Goal: Task Accomplishment & Management: Manage account settings

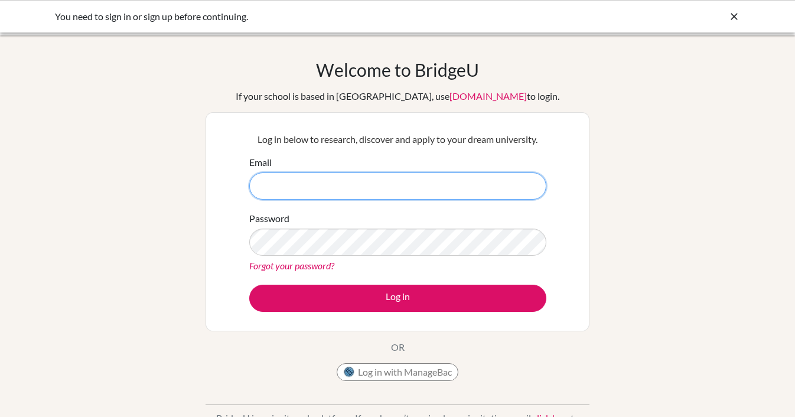
type input "daniela.erler@berlinbritishschool.de"
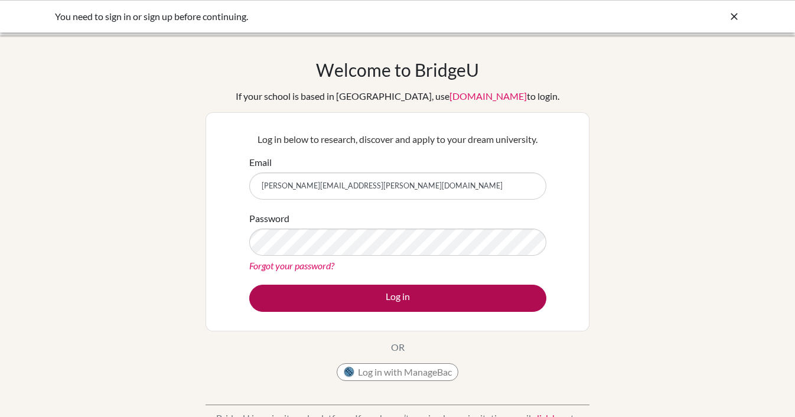
click at [407, 299] on button "Log in" at bounding box center [397, 298] width 297 height 27
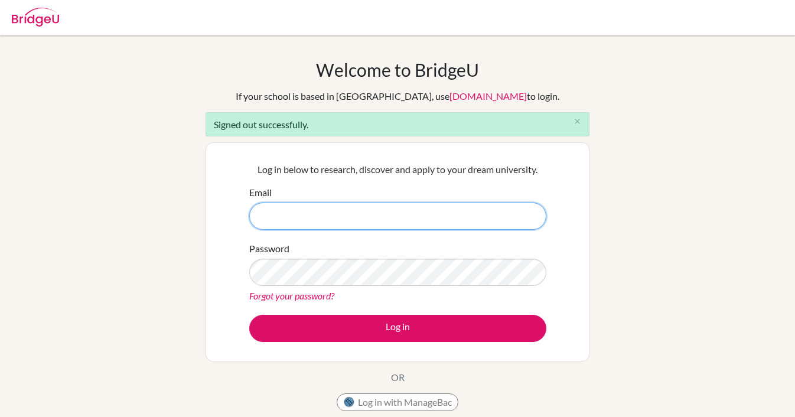
type input "[PERSON_NAME][EMAIL_ADDRESS][PERSON_NAME][DOMAIN_NAME]"
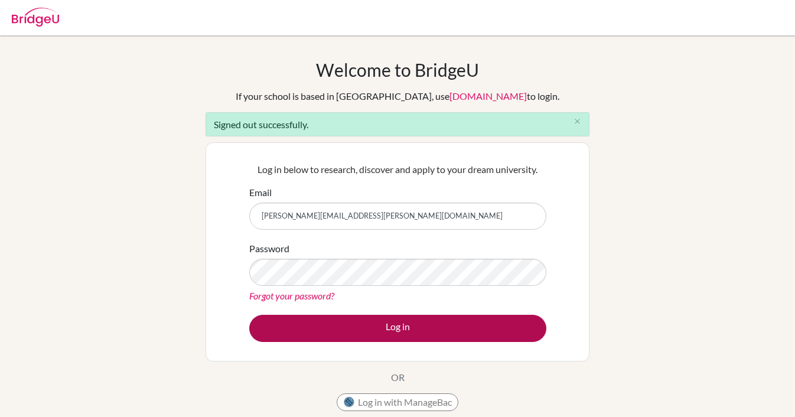
click at [440, 335] on button "Log in" at bounding box center [397, 328] width 297 height 27
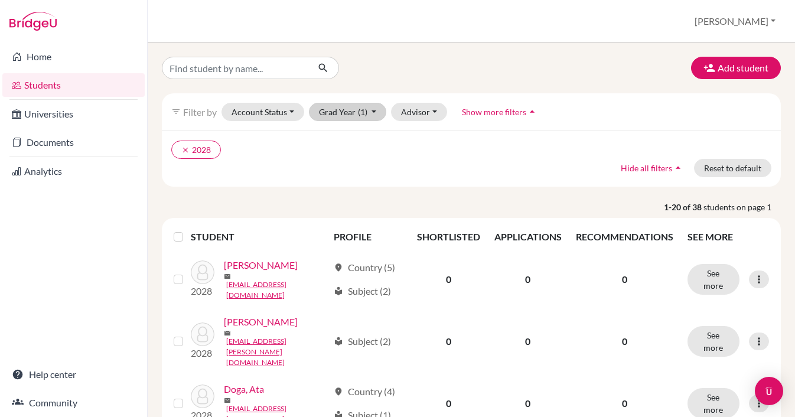
click at [371, 109] on button "Grad Year (1)" at bounding box center [348, 112] width 78 height 18
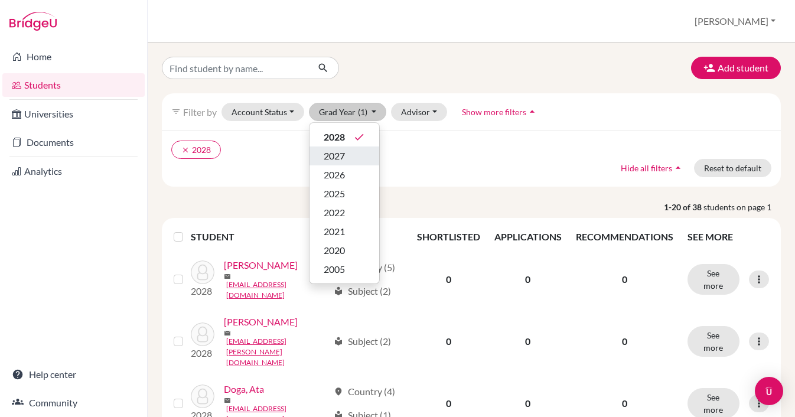
click at [336, 152] on span "2027" at bounding box center [334, 156] width 21 height 14
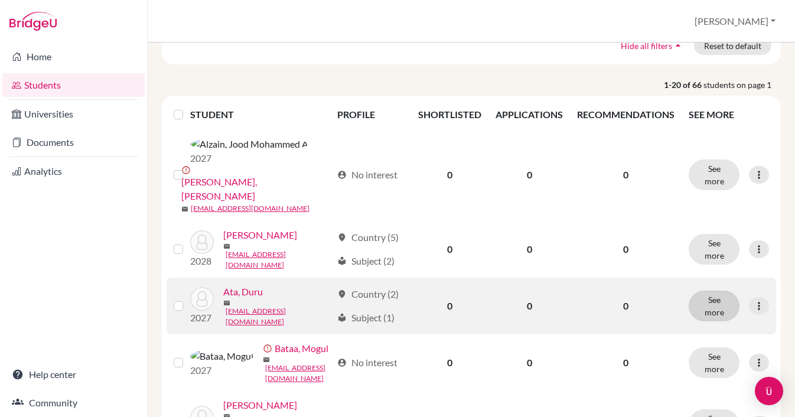
scroll to position [125, 0]
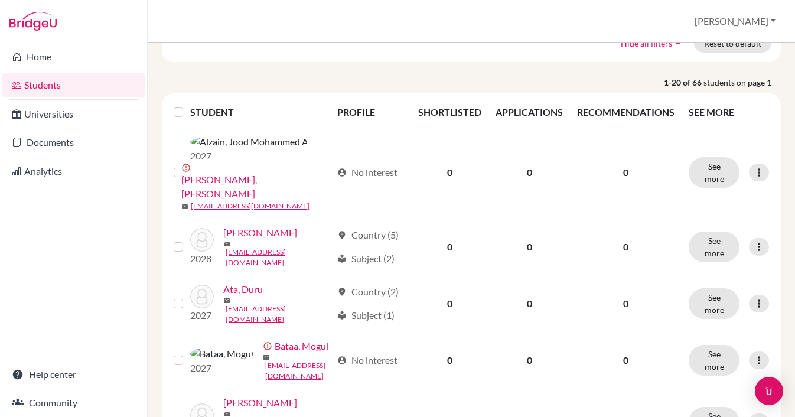
click at [771, 21] on button "[PERSON_NAME]" at bounding box center [736, 21] width 92 height 22
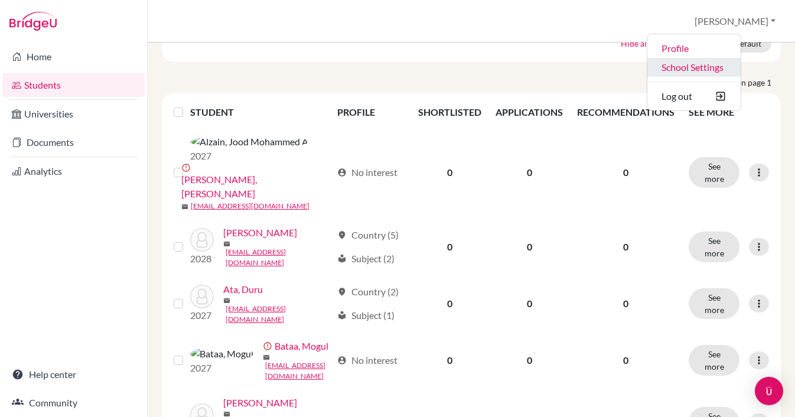
click at [726, 61] on link "School Settings" at bounding box center [694, 67] width 93 height 19
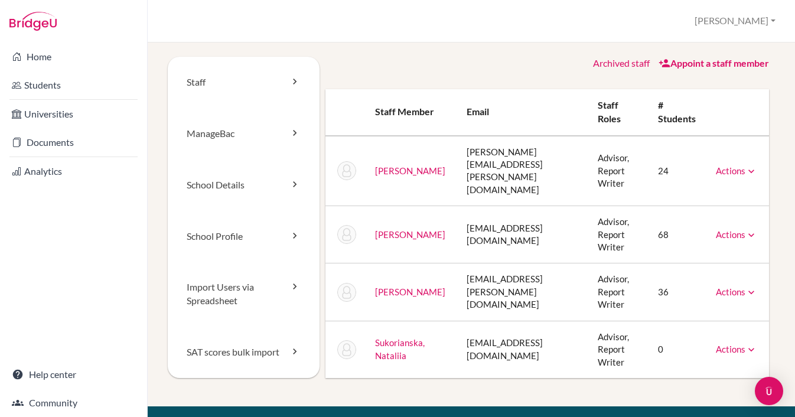
scroll to position [0, 14]
click at [739, 287] on link "Actions" at bounding box center [736, 292] width 41 height 11
click at [699, 268] on td "36" at bounding box center [678, 292] width 58 height 57
click at [375, 287] on link "[PERSON_NAME]" at bounding box center [410, 292] width 70 height 11
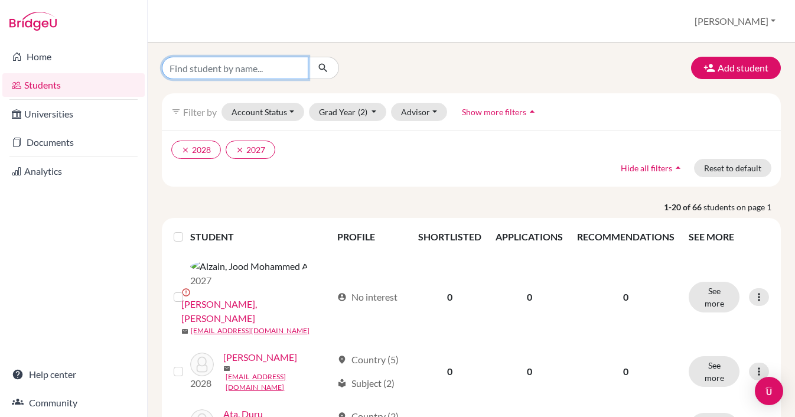
click at [214, 70] on input "Find student by name..." at bounding box center [235, 68] width 147 height 22
type input "andre"
click at [323, 68] on button "submit" at bounding box center [323, 68] width 31 height 22
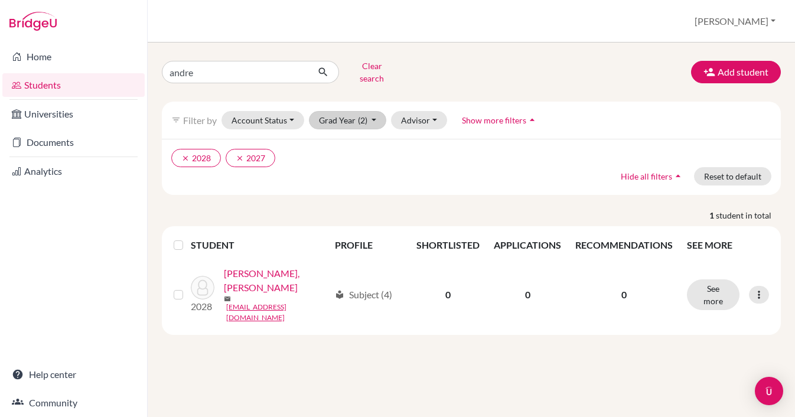
click at [374, 111] on button "Grad Year (2)" at bounding box center [348, 120] width 78 height 18
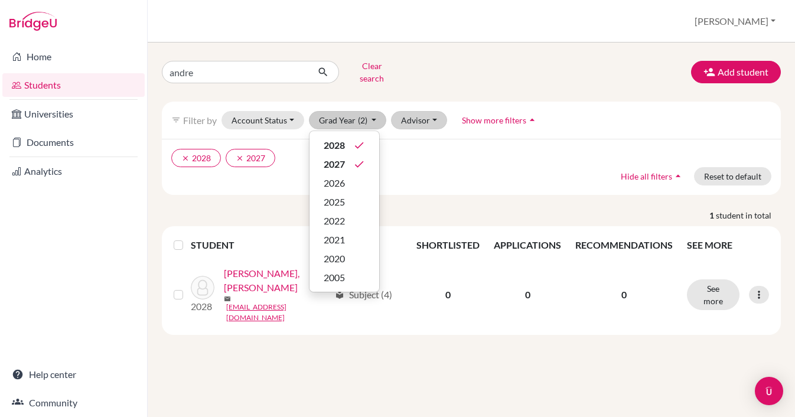
click at [430, 113] on button "Advisor" at bounding box center [419, 120] width 56 height 18
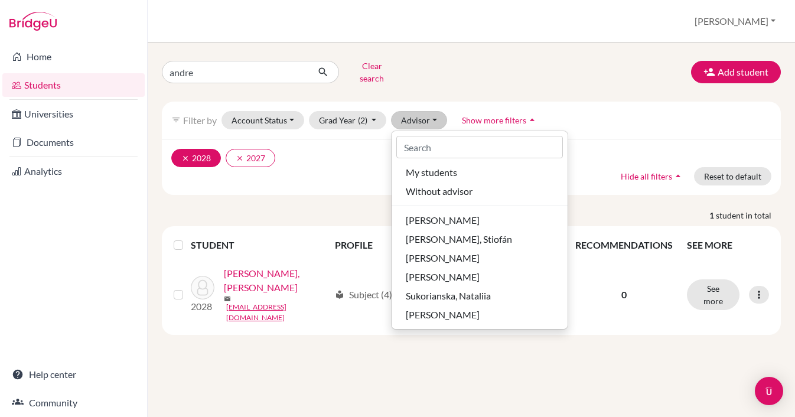
click at [184, 154] on icon "clear" at bounding box center [185, 158] width 8 height 8
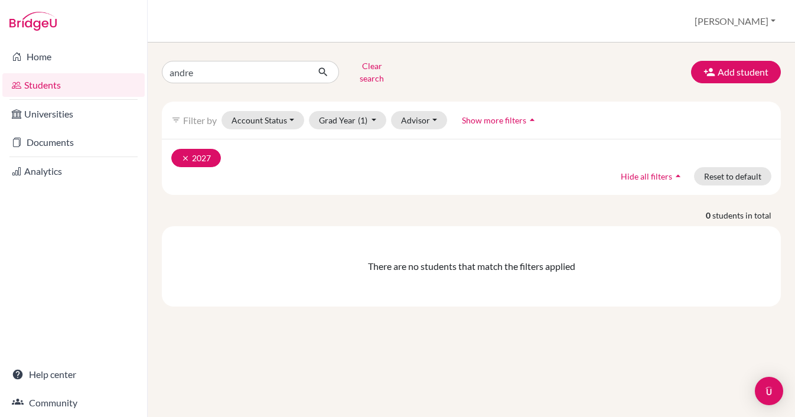
click at [186, 154] on icon "clear" at bounding box center [185, 158] width 8 height 8
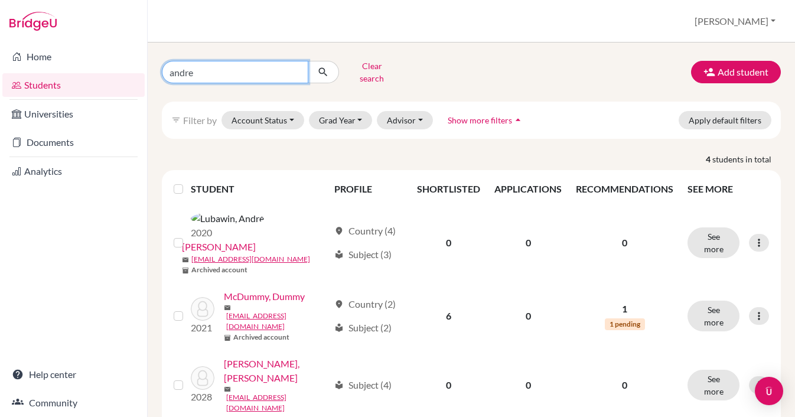
click at [232, 71] on input "andre" at bounding box center [235, 72] width 147 height 22
click at [323, 68] on button "submit" at bounding box center [323, 72] width 31 height 22
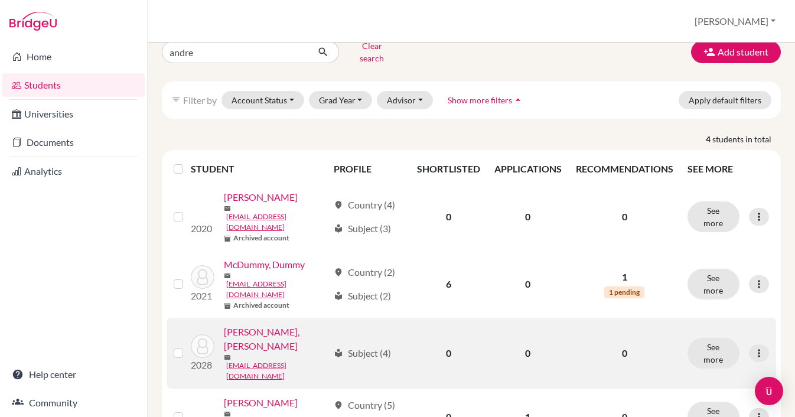
scroll to position [22, 0]
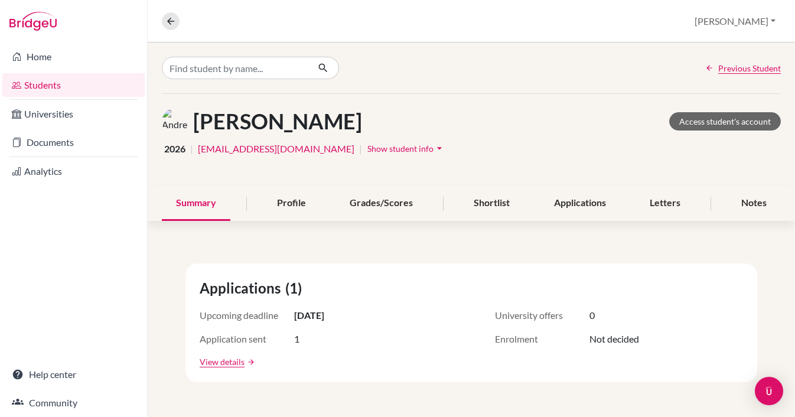
click at [434, 145] on icon "arrow_drop_down" at bounding box center [440, 148] width 12 height 12
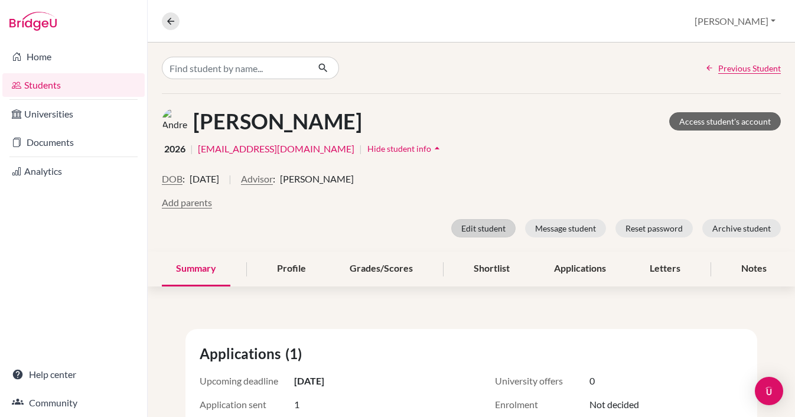
click at [482, 233] on button "Edit student" at bounding box center [484, 228] width 64 height 18
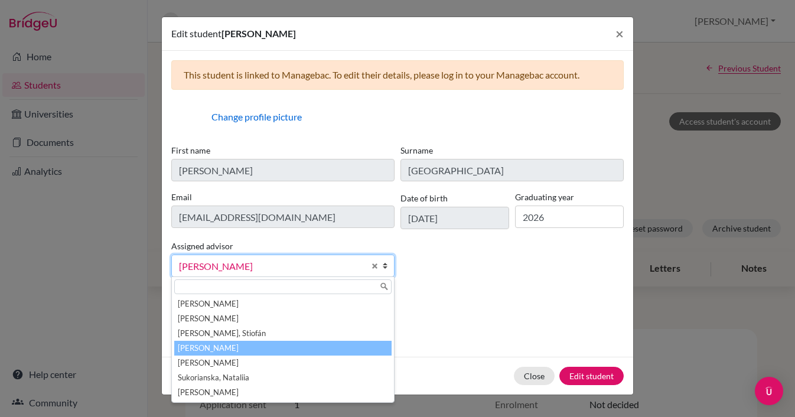
click at [386, 266] on b at bounding box center [388, 265] width 12 height 21
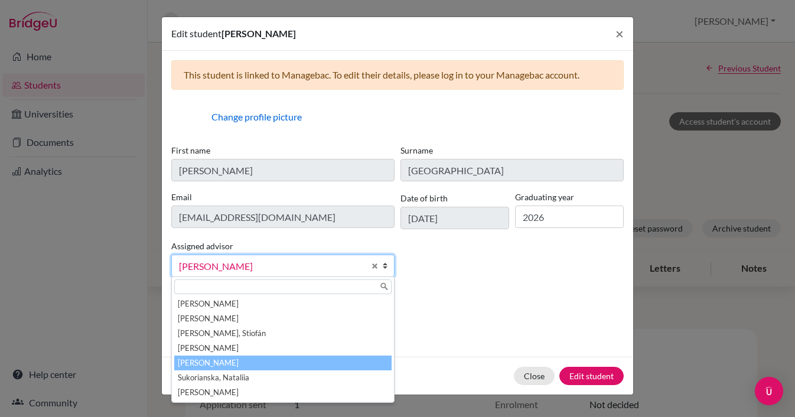
click at [218, 362] on li "[PERSON_NAME]" at bounding box center [282, 363] width 217 height 15
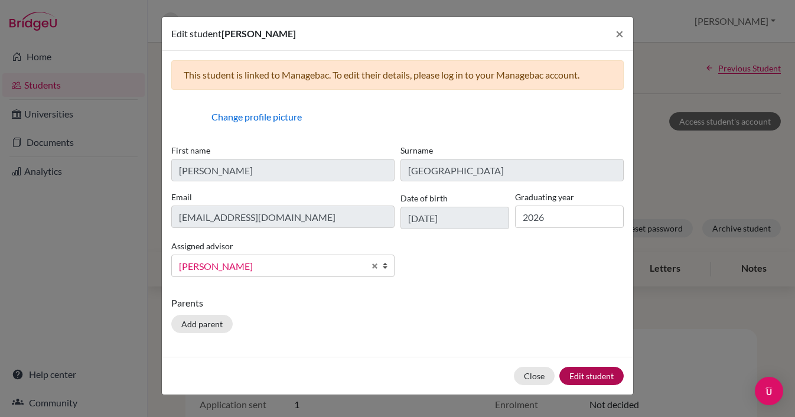
click at [606, 378] on button "Edit student" at bounding box center [592, 376] width 64 height 18
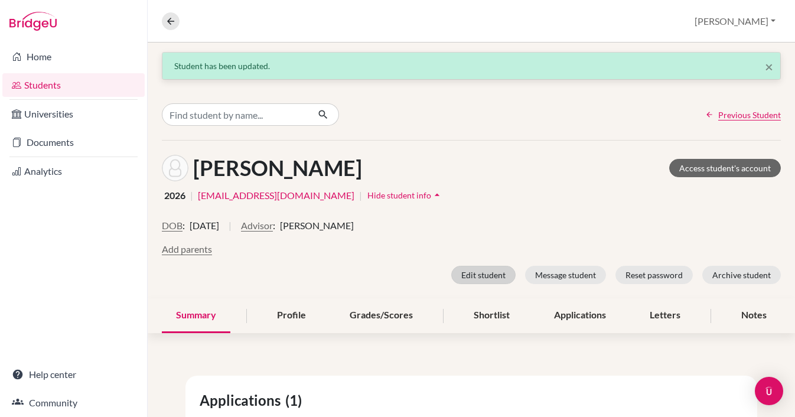
click at [485, 276] on button "Edit student" at bounding box center [484, 275] width 64 height 18
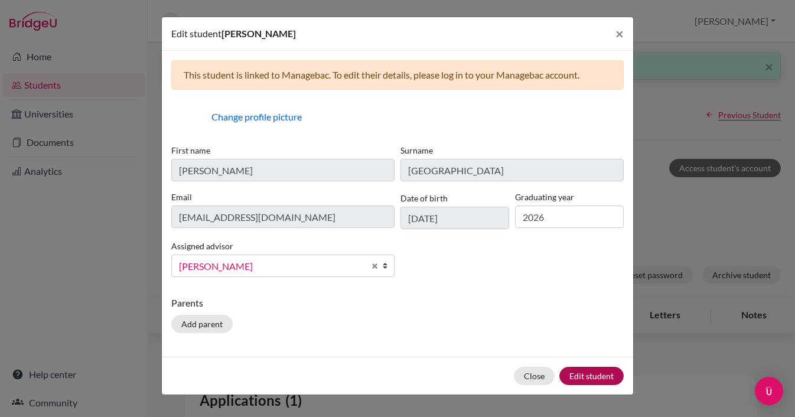
click at [592, 372] on button "Edit student" at bounding box center [592, 376] width 64 height 18
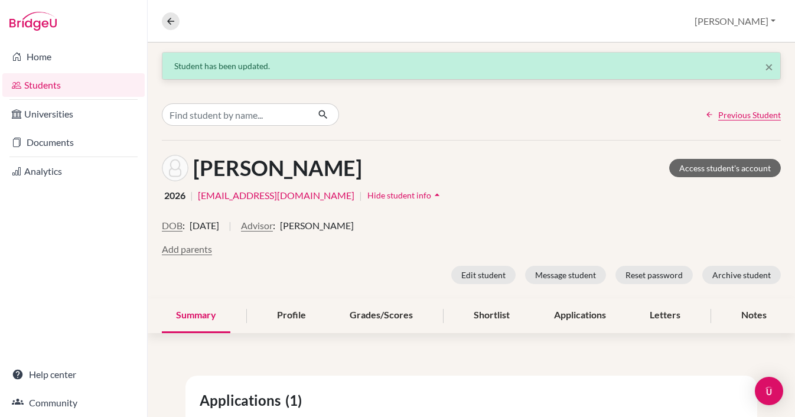
click at [41, 86] on link "Students" at bounding box center [73, 85] width 142 height 24
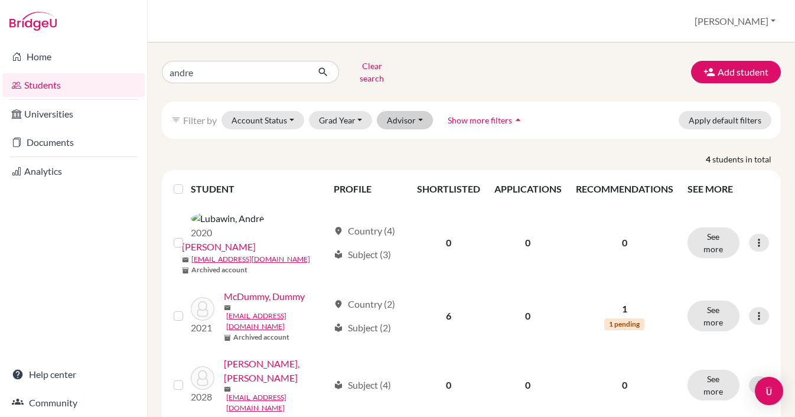
click at [415, 113] on button "Advisor" at bounding box center [405, 120] width 56 height 18
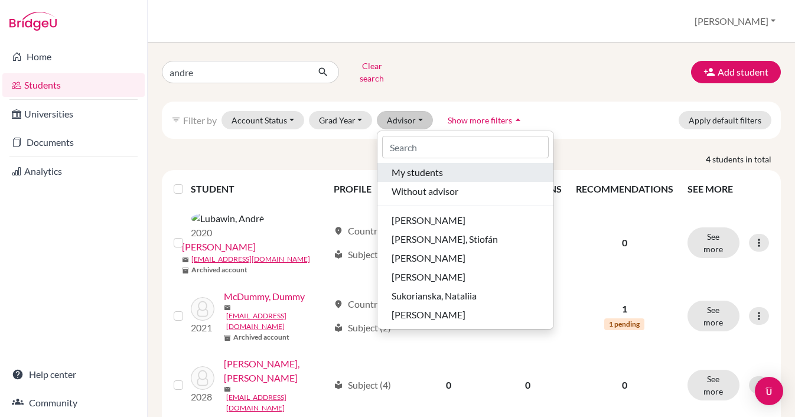
click at [406, 166] on span "My students" at bounding box center [417, 172] width 51 height 14
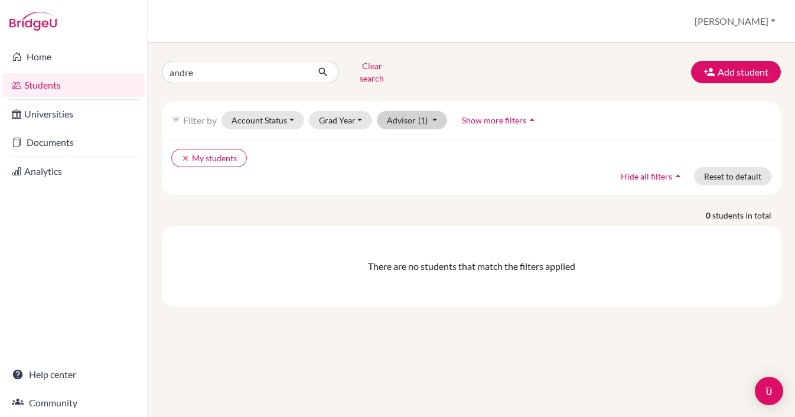
click at [428, 112] on button "Advisor (1)" at bounding box center [412, 120] width 70 height 18
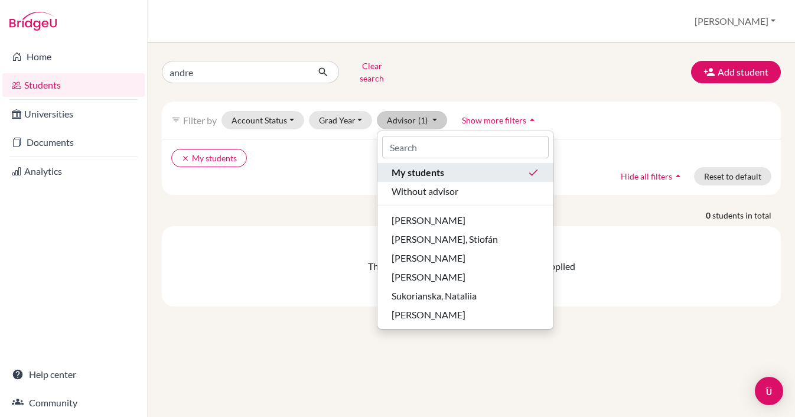
click at [432, 165] on span "My students" at bounding box center [418, 172] width 53 height 14
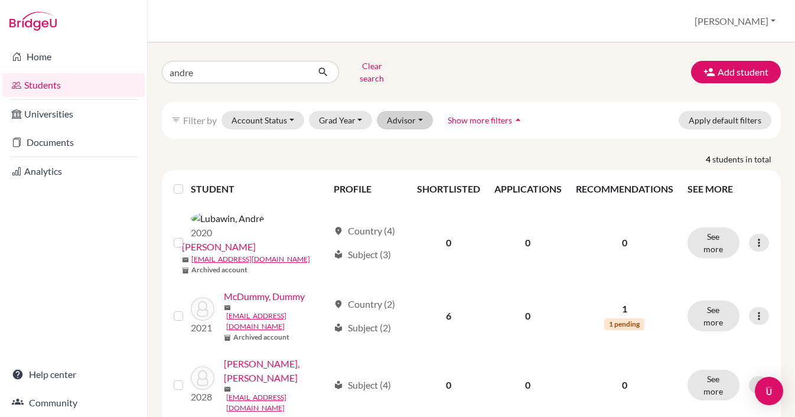
click at [420, 112] on button "Advisor" at bounding box center [405, 120] width 56 height 18
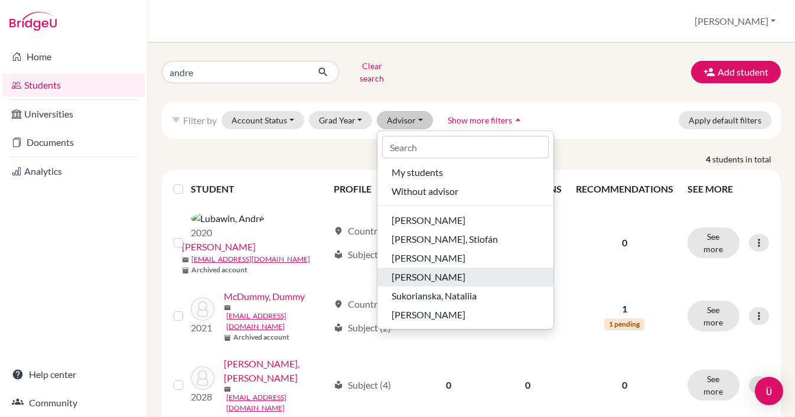
click at [423, 271] on span "[PERSON_NAME]" at bounding box center [429, 277] width 74 height 14
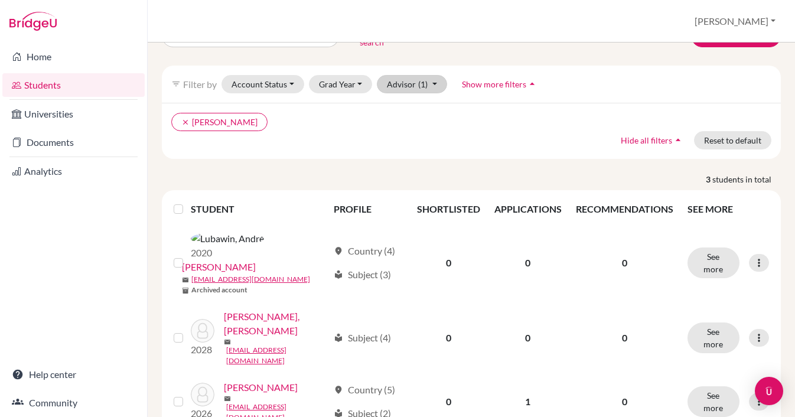
click at [428, 76] on button "Advisor (1)" at bounding box center [412, 84] width 70 height 18
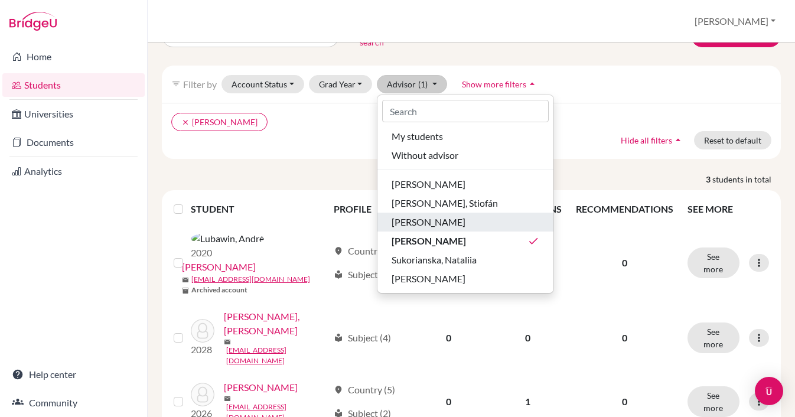
click at [431, 218] on span "[PERSON_NAME]" at bounding box center [429, 222] width 74 height 14
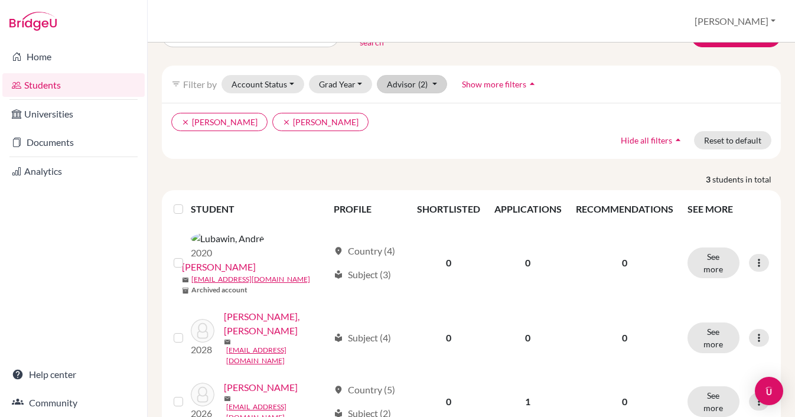
click at [432, 78] on button "Advisor (2)" at bounding box center [412, 84] width 70 height 18
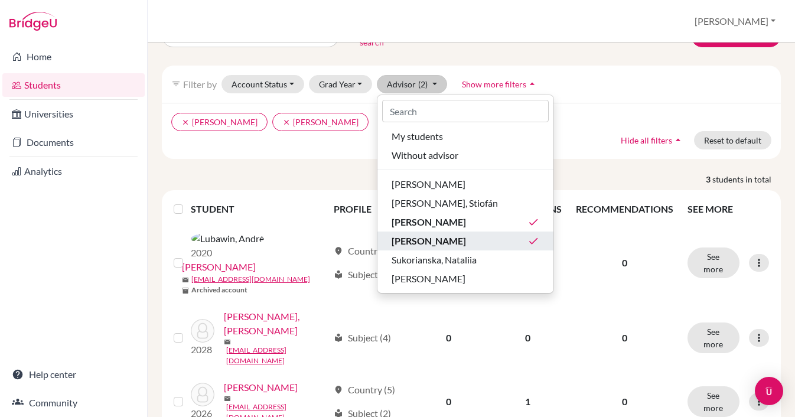
click at [412, 234] on span "[PERSON_NAME]" at bounding box center [429, 241] width 74 height 14
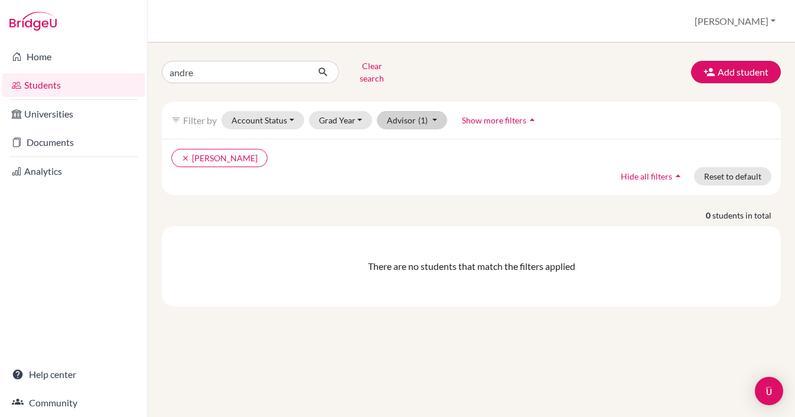
click at [436, 115] on button "Advisor (1)" at bounding box center [412, 120] width 70 height 18
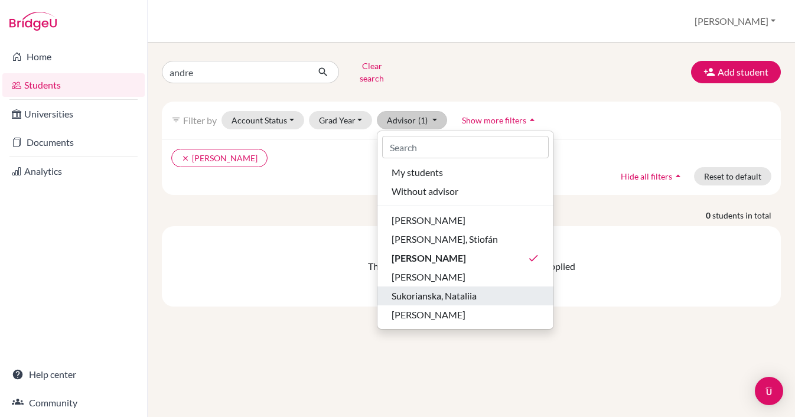
click at [439, 291] on span "Sukorianska, Nataliia" at bounding box center [434, 296] width 85 height 14
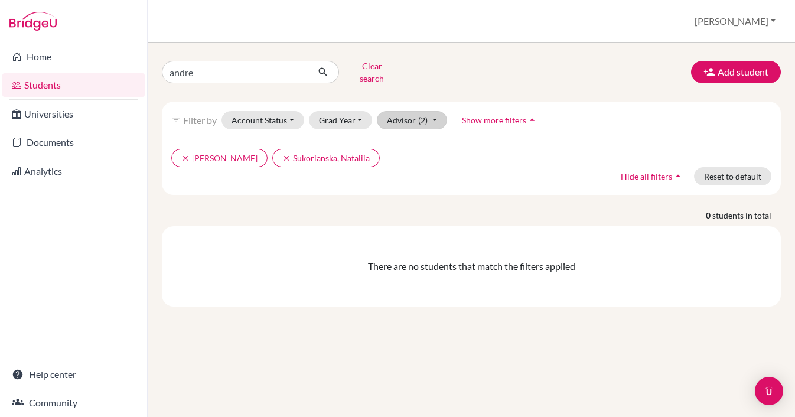
click at [433, 112] on button "Advisor (2)" at bounding box center [412, 120] width 70 height 18
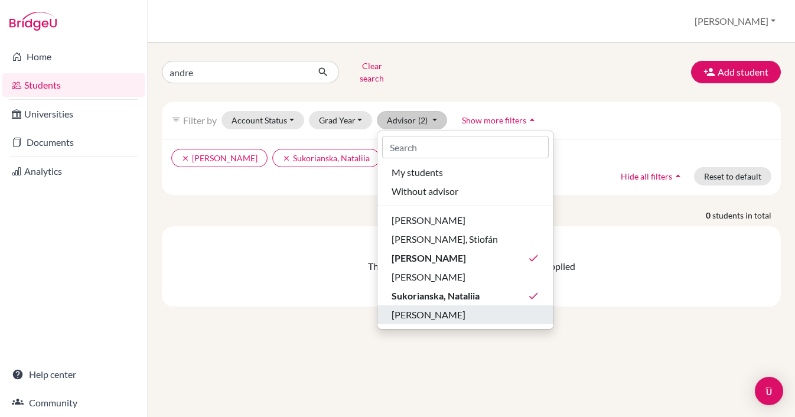
click at [418, 308] on span "[PERSON_NAME]" at bounding box center [429, 315] width 74 height 14
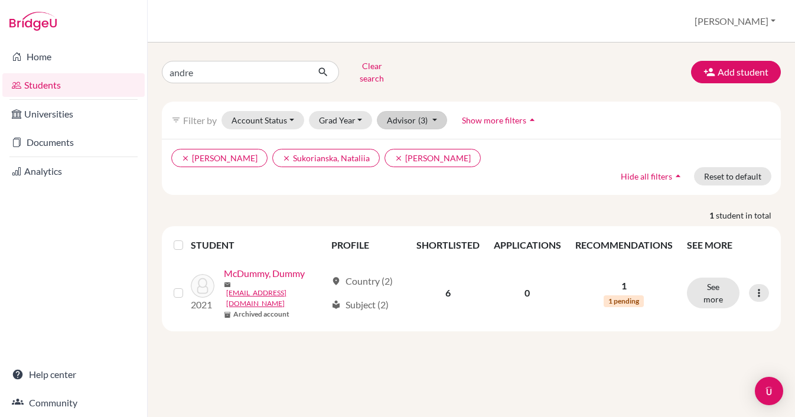
click at [428, 111] on button "Advisor (3)" at bounding box center [412, 120] width 70 height 18
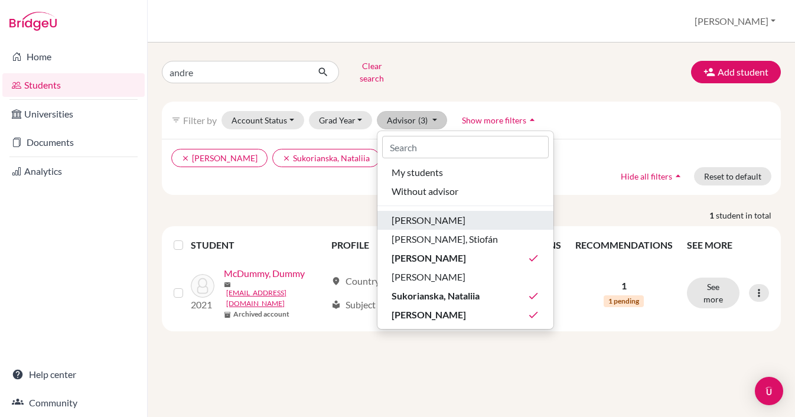
click at [412, 213] on span "[PERSON_NAME]" at bounding box center [429, 220] width 74 height 14
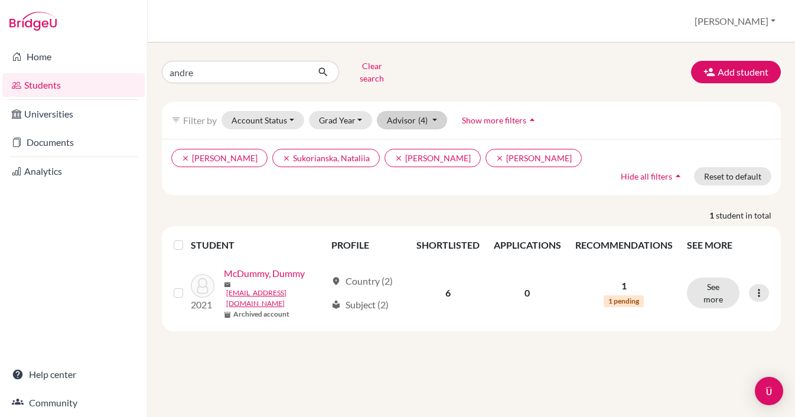
click at [433, 111] on button "Advisor (4)" at bounding box center [412, 120] width 70 height 18
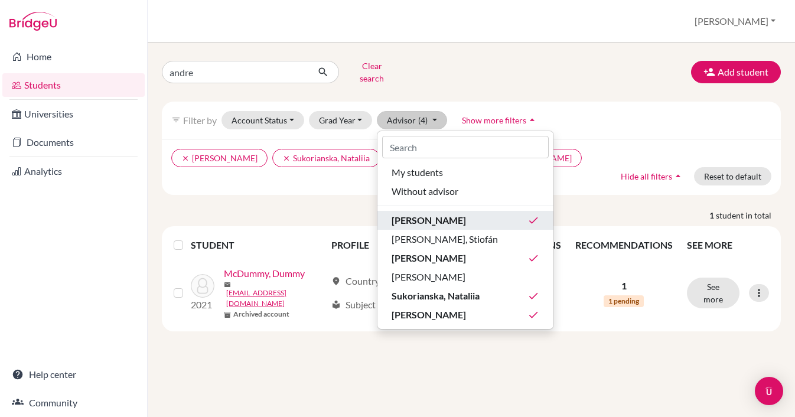
click at [421, 217] on span "[PERSON_NAME]" at bounding box center [429, 220] width 74 height 14
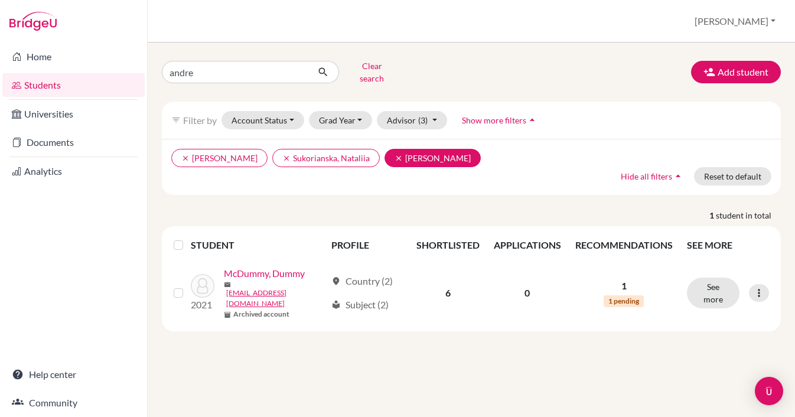
click at [395, 154] on icon "clear" at bounding box center [399, 158] width 8 height 8
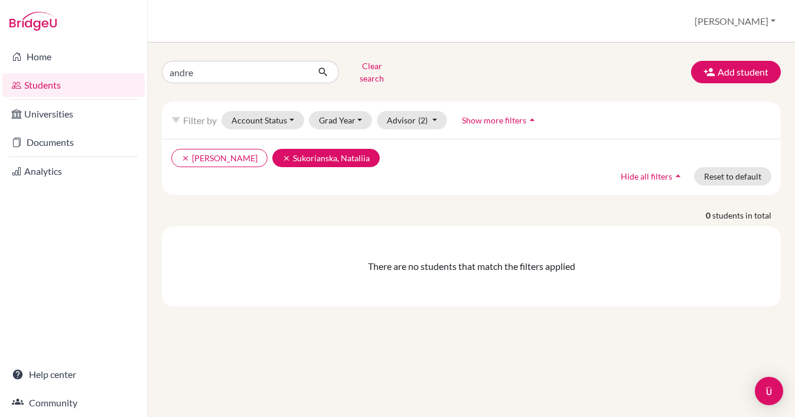
click at [283, 154] on icon "clear" at bounding box center [287, 158] width 8 height 8
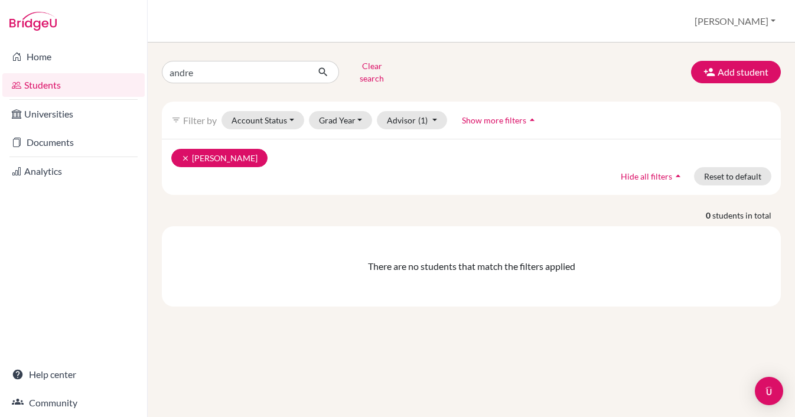
click at [190, 152] on button "clear Philipp, Verena" at bounding box center [219, 158] width 96 height 18
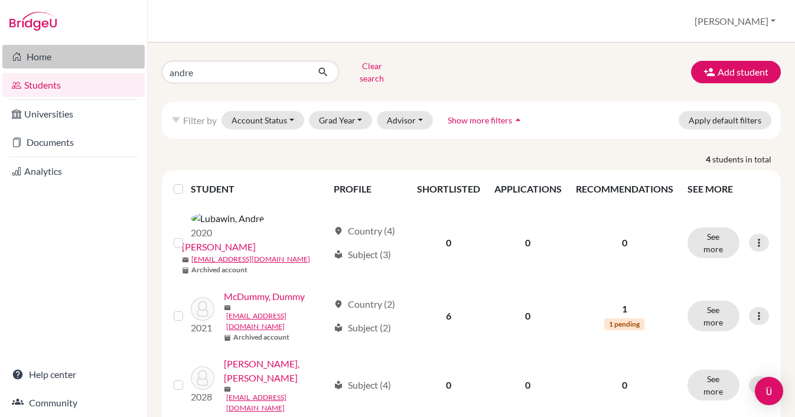
click at [39, 60] on link "Home" at bounding box center [73, 57] width 142 height 24
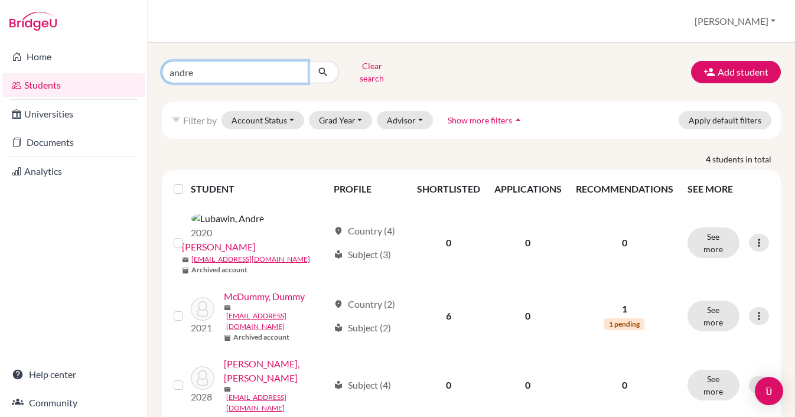
click at [294, 73] on input "andre" at bounding box center [235, 72] width 147 height 22
click at [32, 85] on link "Students" at bounding box center [73, 85] width 142 height 24
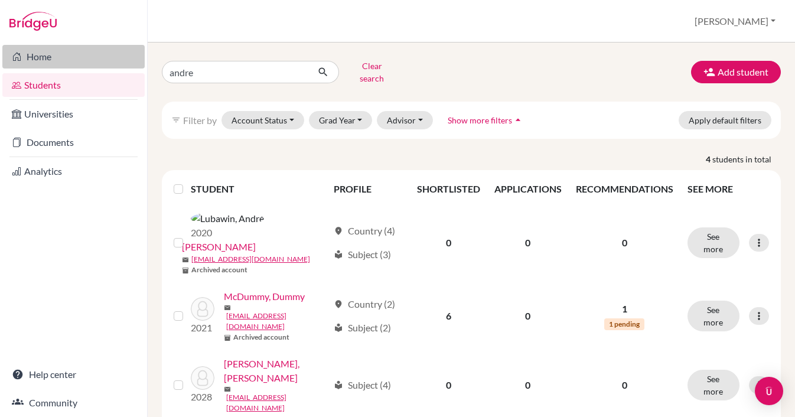
click at [40, 56] on link "Home" at bounding box center [73, 57] width 142 height 24
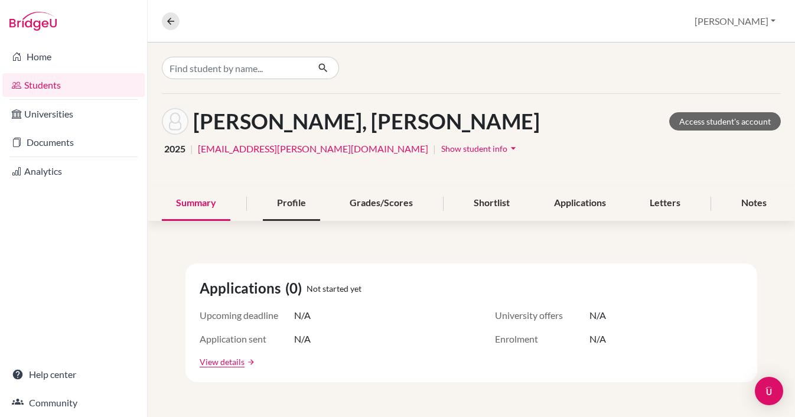
click at [296, 204] on div "Profile" at bounding box center [291, 203] width 57 height 35
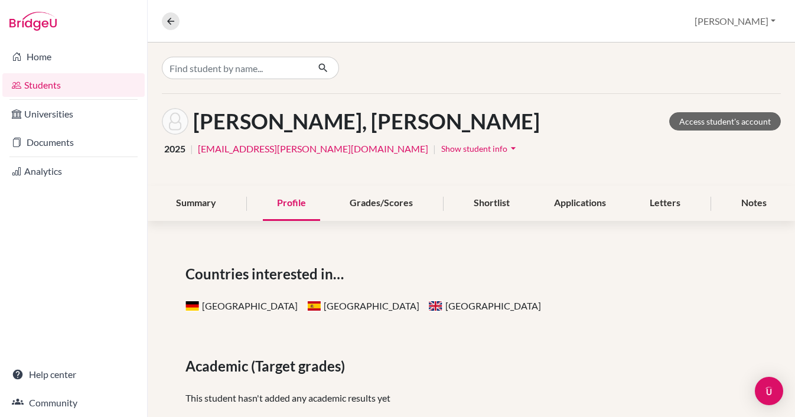
click at [289, 198] on div "Profile" at bounding box center [291, 203] width 57 height 35
click at [441, 151] on span "Show student info" at bounding box center [474, 149] width 66 height 10
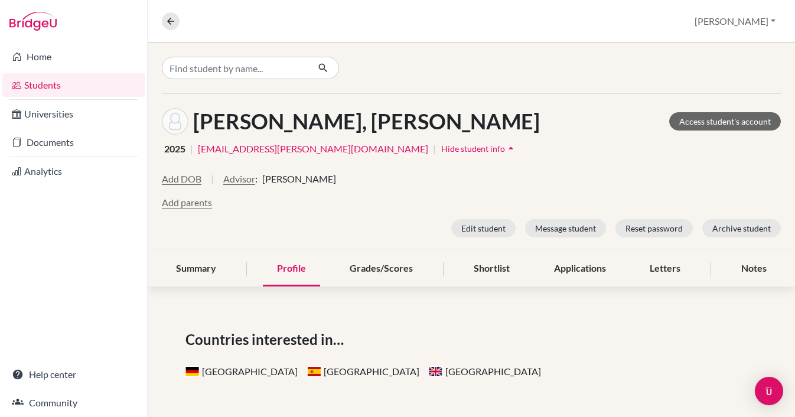
click at [505, 147] on icon "arrow_drop_up" at bounding box center [511, 148] width 12 height 12
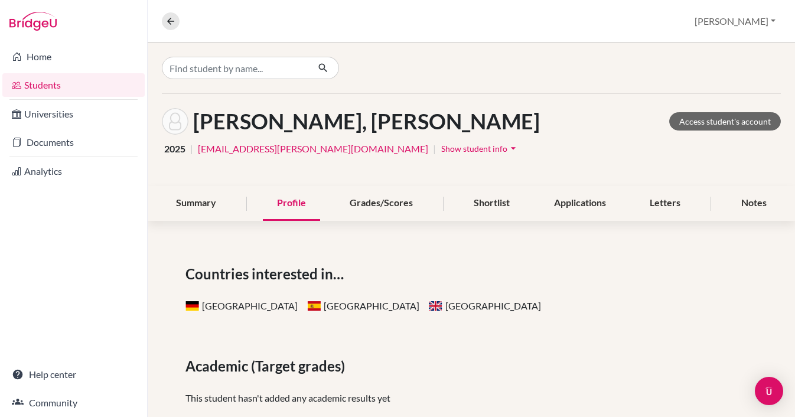
click at [48, 87] on link "Students" at bounding box center [73, 85] width 142 height 24
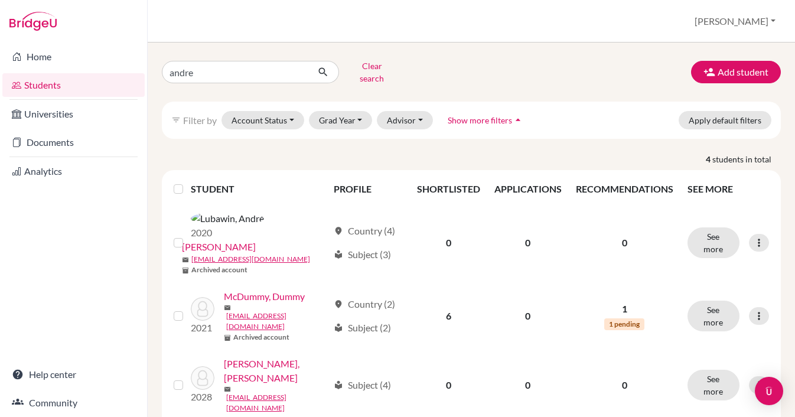
click at [53, 78] on link "Students" at bounding box center [73, 85] width 142 height 24
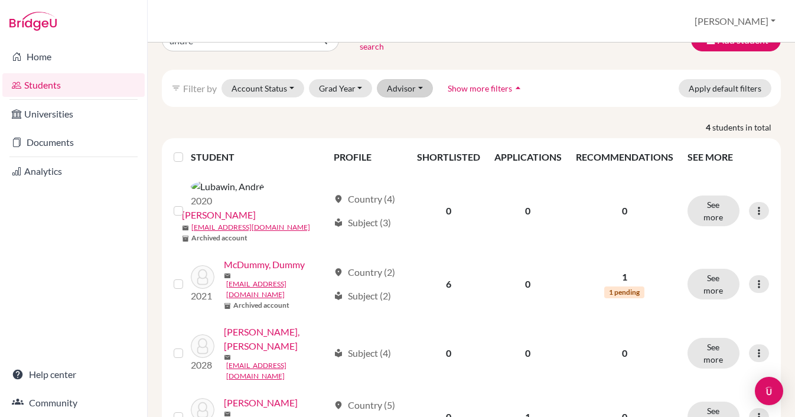
click at [417, 79] on button "Advisor" at bounding box center [405, 88] width 56 height 18
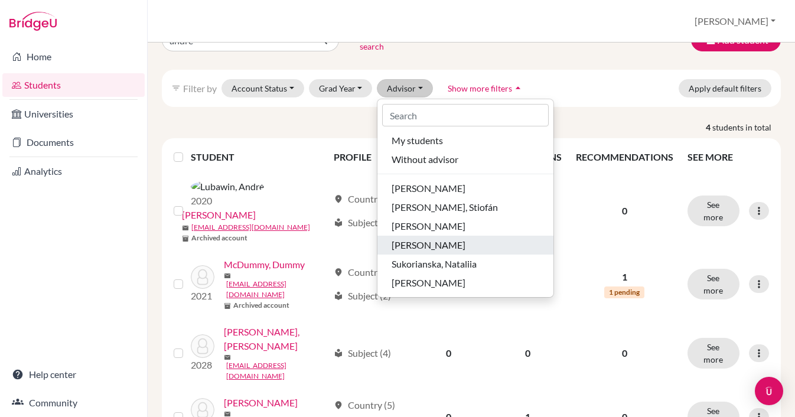
click at [426, 238] on span "[PERSON_NAME]" at bounding box center [429, 245] width 74 height 14
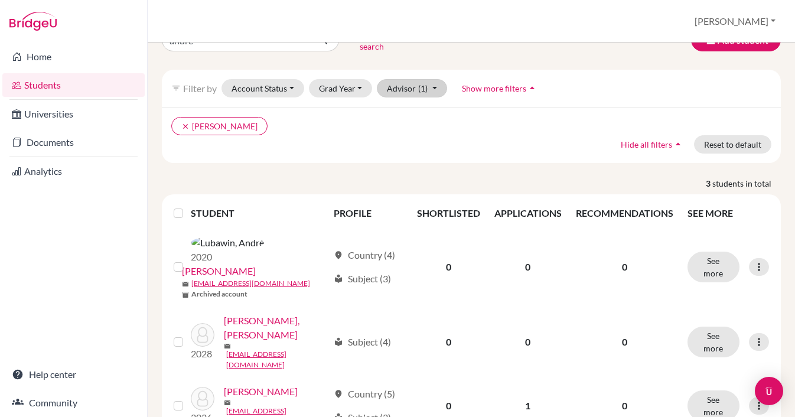
click at [431, 79] on button "Advisor (1)" at bounding box center [412, 88] width 70 height 18
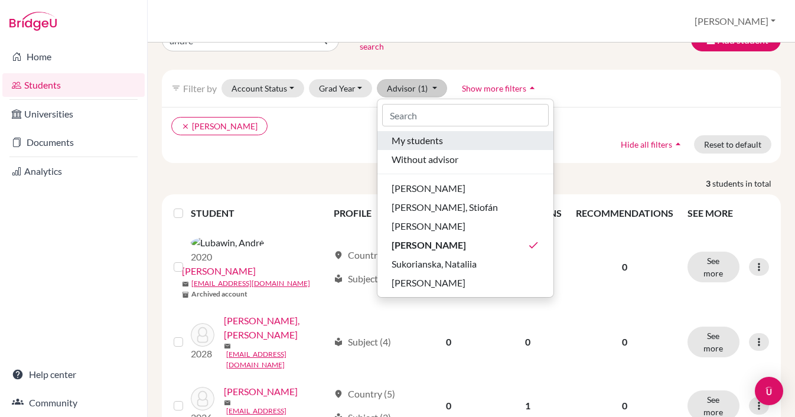
click at [418, 134] on span "My students" at bounding box center [417, 141] width 51 height 14
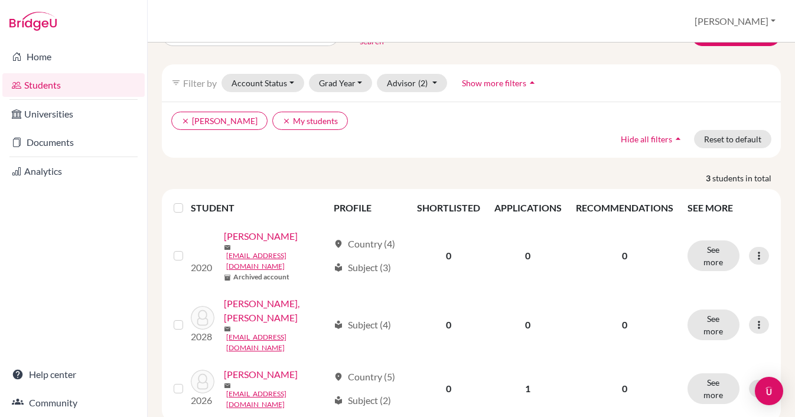
scroll to position [36, 0]
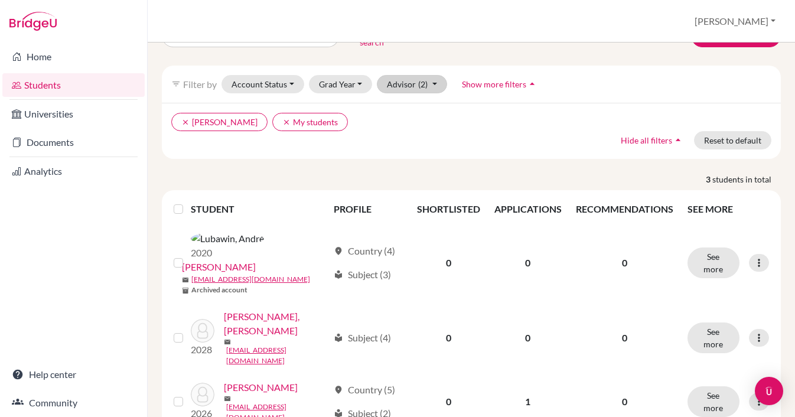
click at [434, 77] on button "Advisor (2)" at bounding box center [412, 84] width 70 height 18
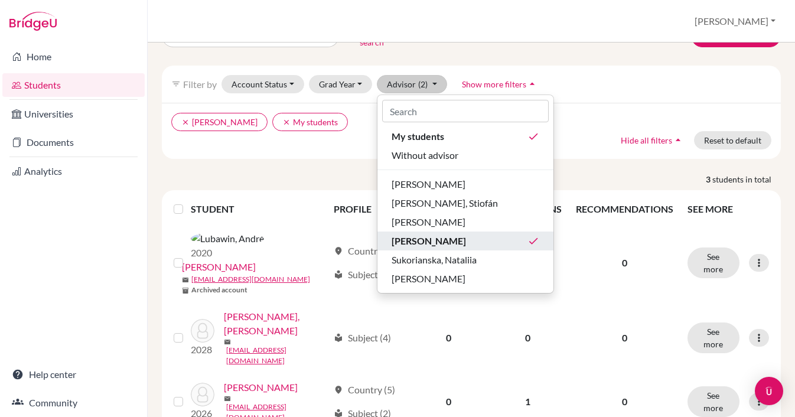
click at [456, 234] on span "[PERSON_NAME]" at bounding box center [429, 241] width 74 height 14
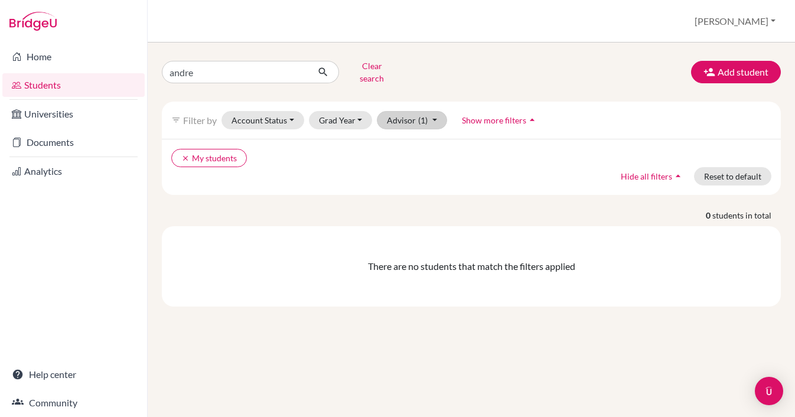
click at [433, 111] on button "Advisor (1)" at bounding box center [412, 120] width 70 height 18
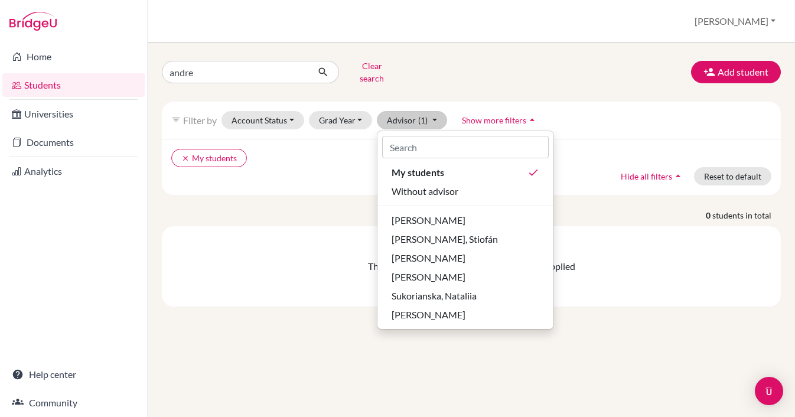
click at [331, 173] on div "clear My students Hide all filters arrow_drop_up Reset to default" at bounding box center [471, 167] width 619 height 56
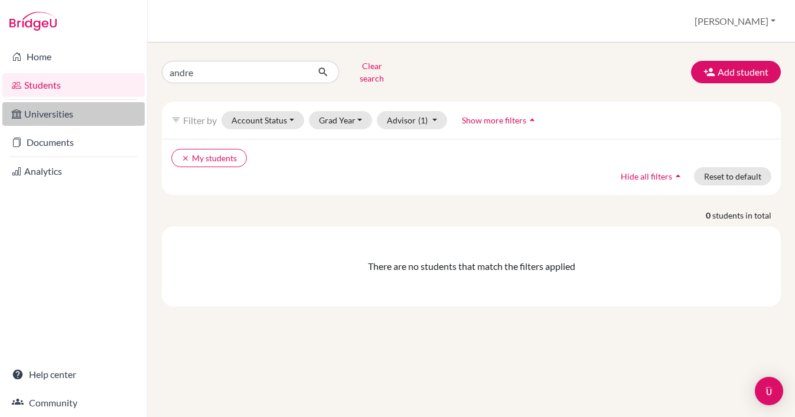
click at [43, 106] on link "Universities" at bounding box center [73, 114] width 142 height 24
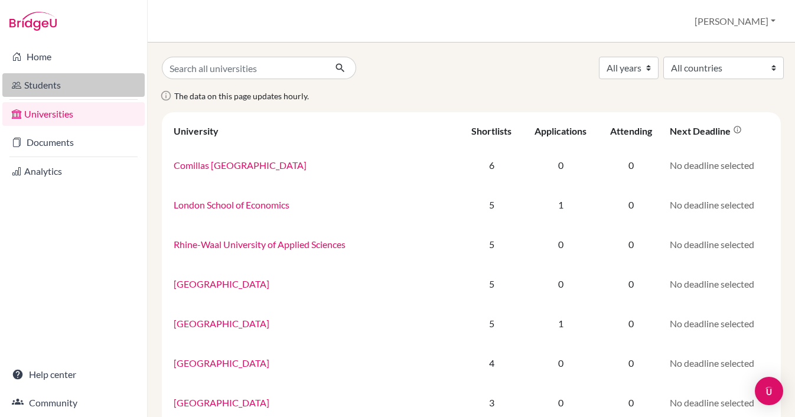
click at [40, 89] on link "Students" at bounding box center [73, 85] width 142 height 24
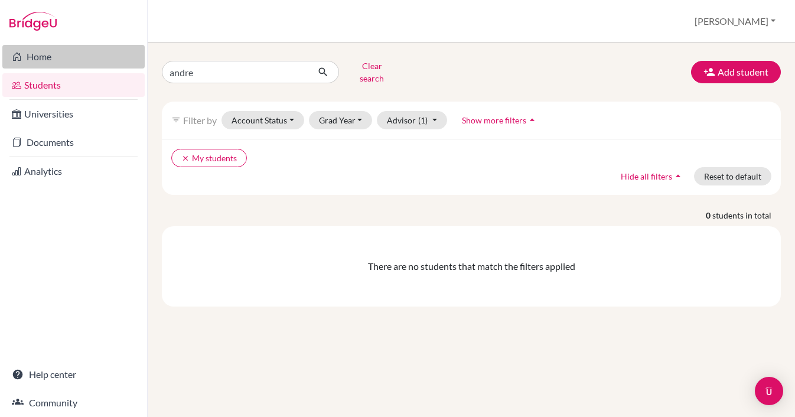
click at [40, 53] on link "Home" at bounding box center [73, 57] width 142 height 24
